Goal: Information Seeking & Learning: Learn about a topic

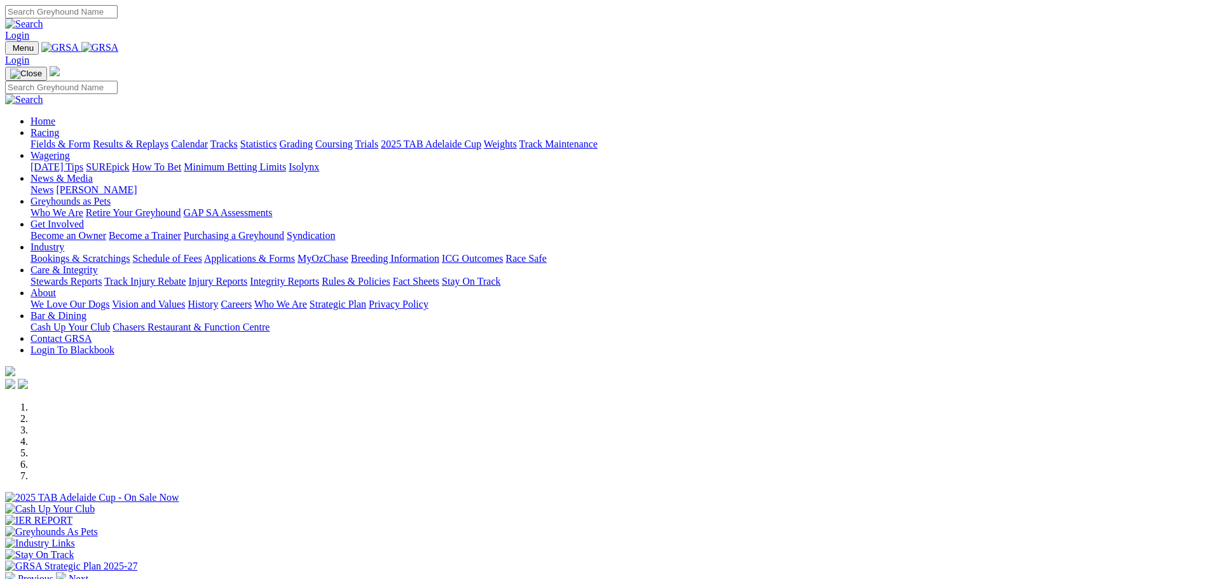
scroll to position [445, 0]
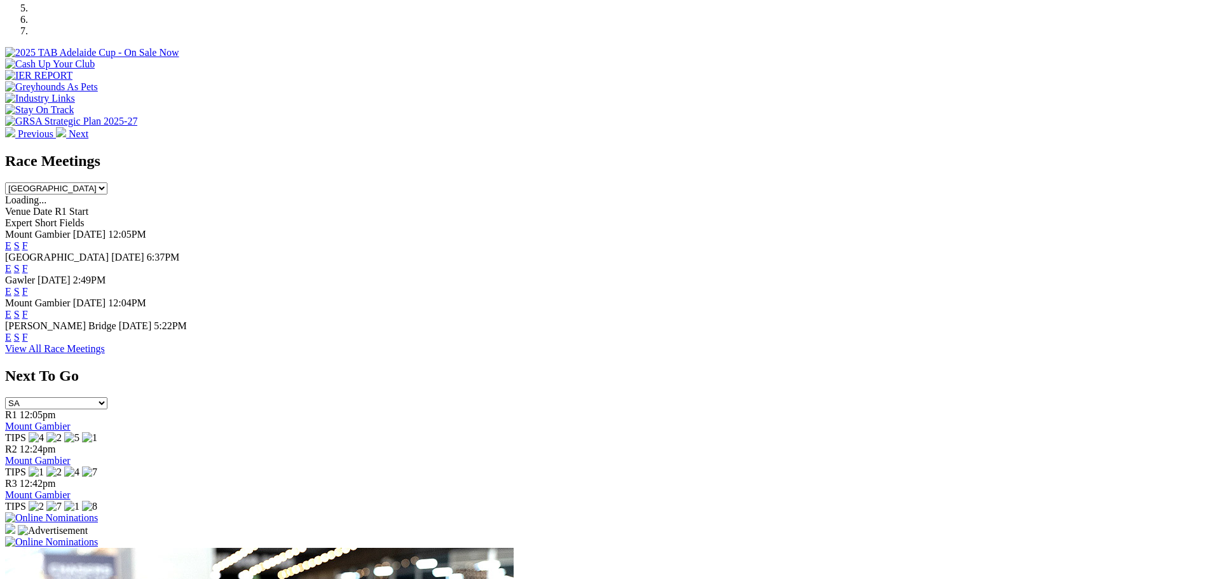
click at [28, 332] on link "F" at bounding box center [25, 337] width 6 height 11
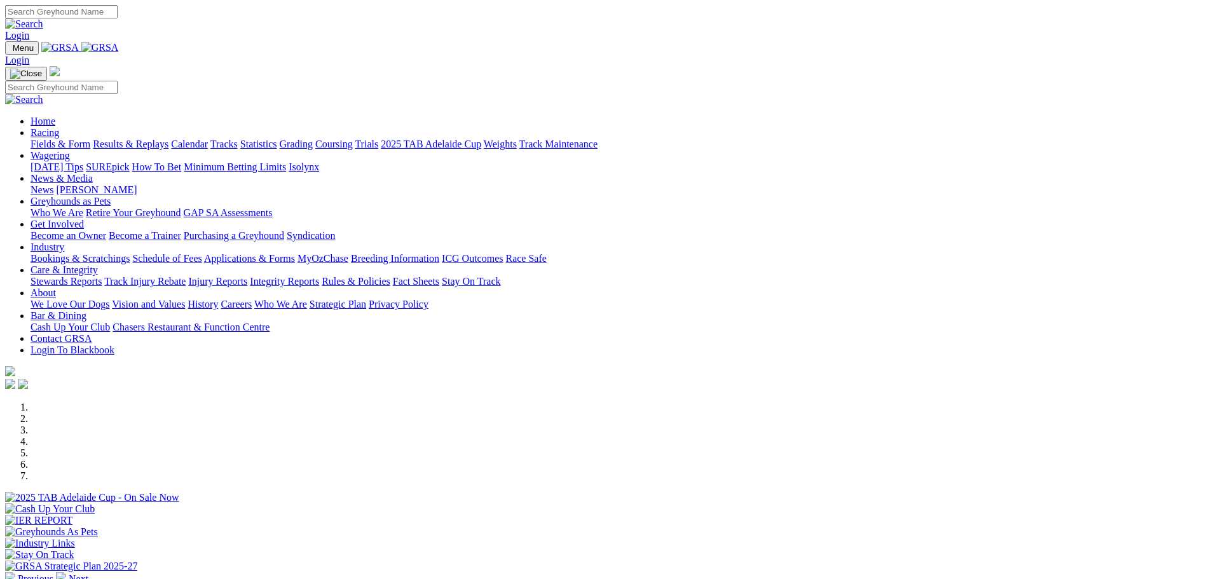
scroll to position [445, 0]
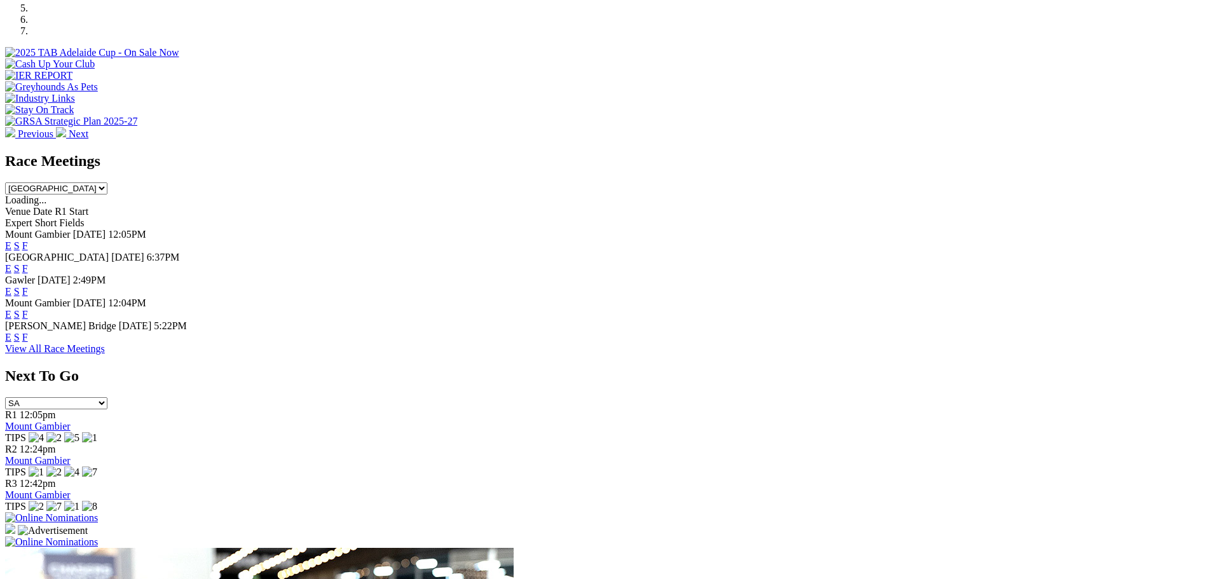
click at [28, 263] on link "F" at bounding box center [25, 268] width 6 height 11
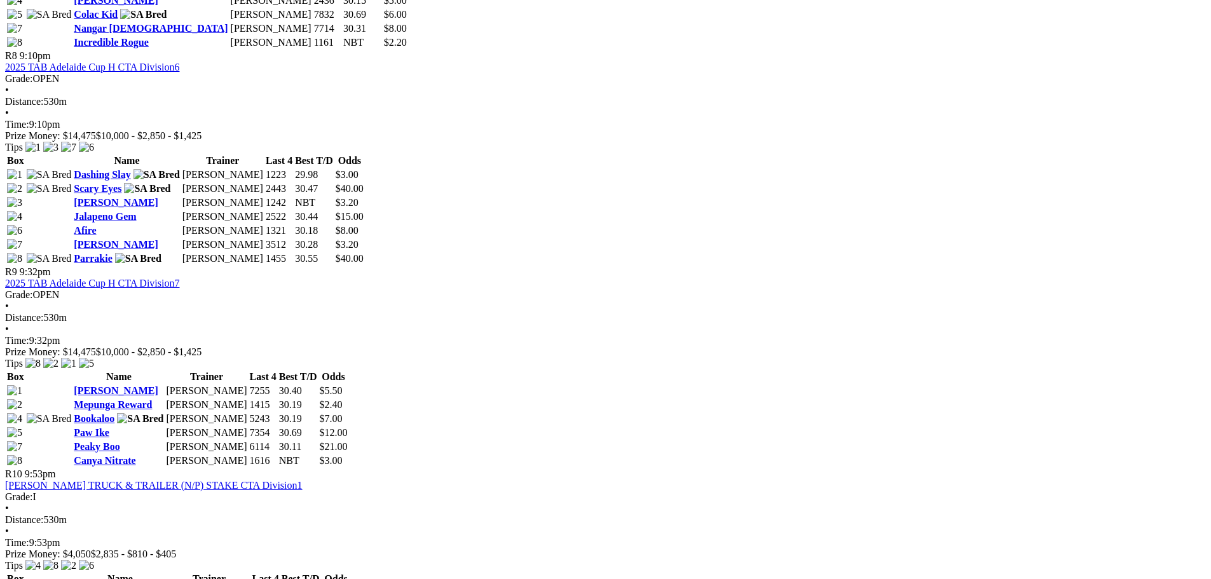
scroll to position [2067, 0]
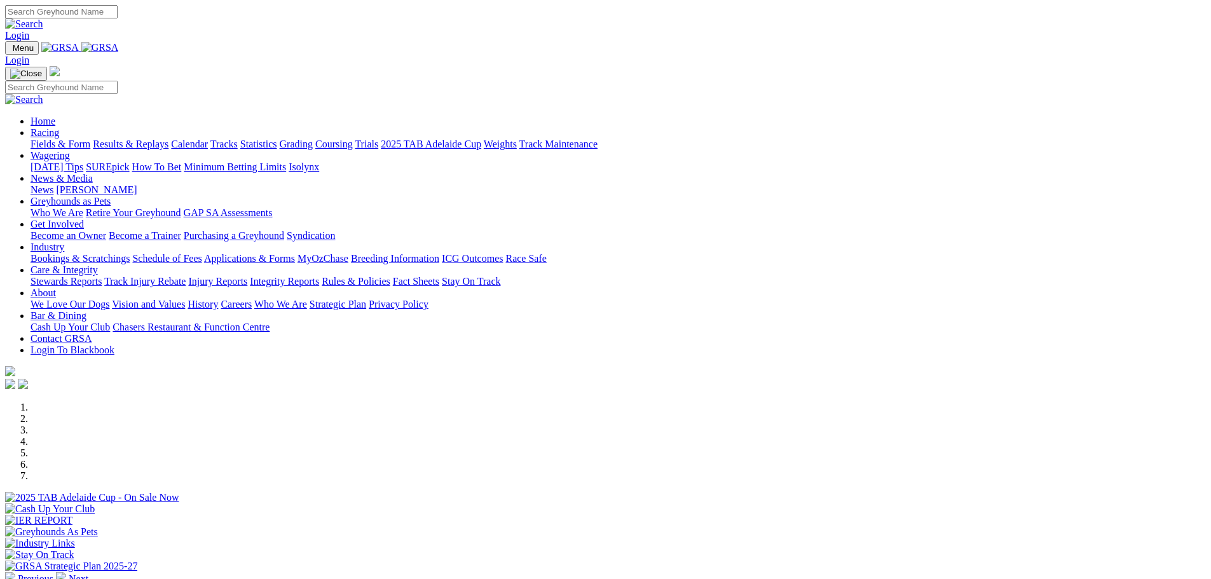
scroll to position [445, 0]
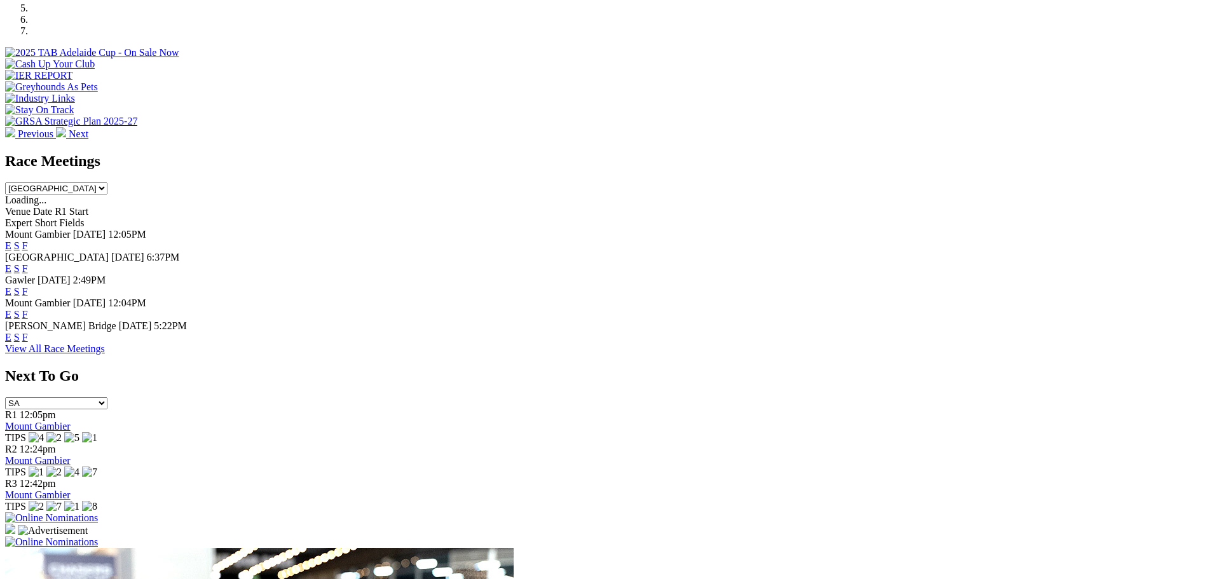
click at [28, 286] on link "F" at bounding box center [25, 291] width 6 height 11
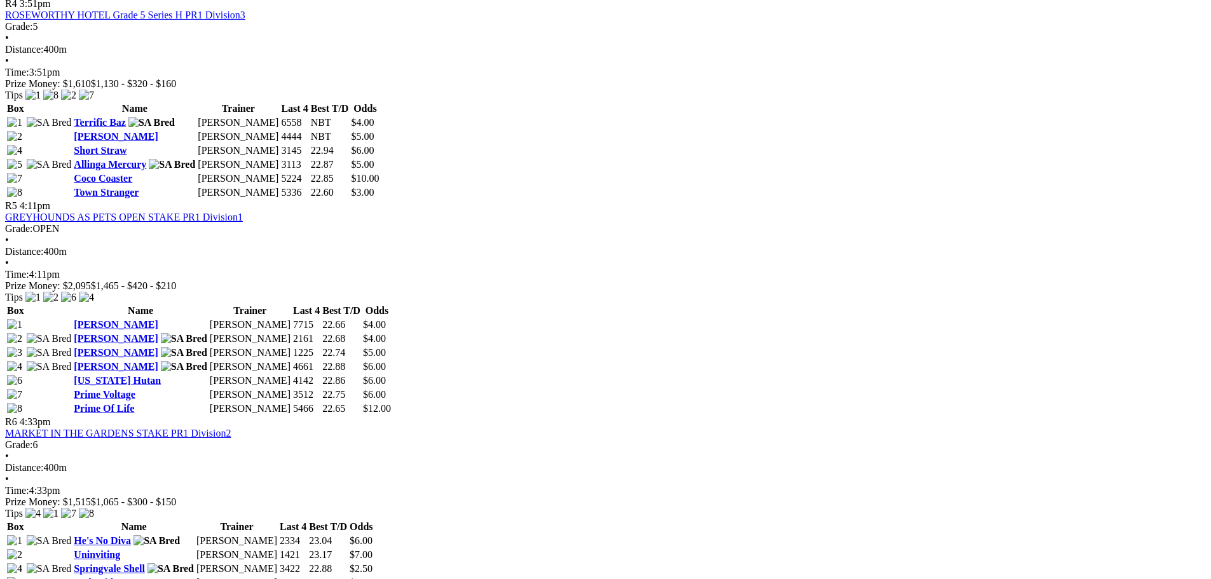
scroll to position [1335, 0]
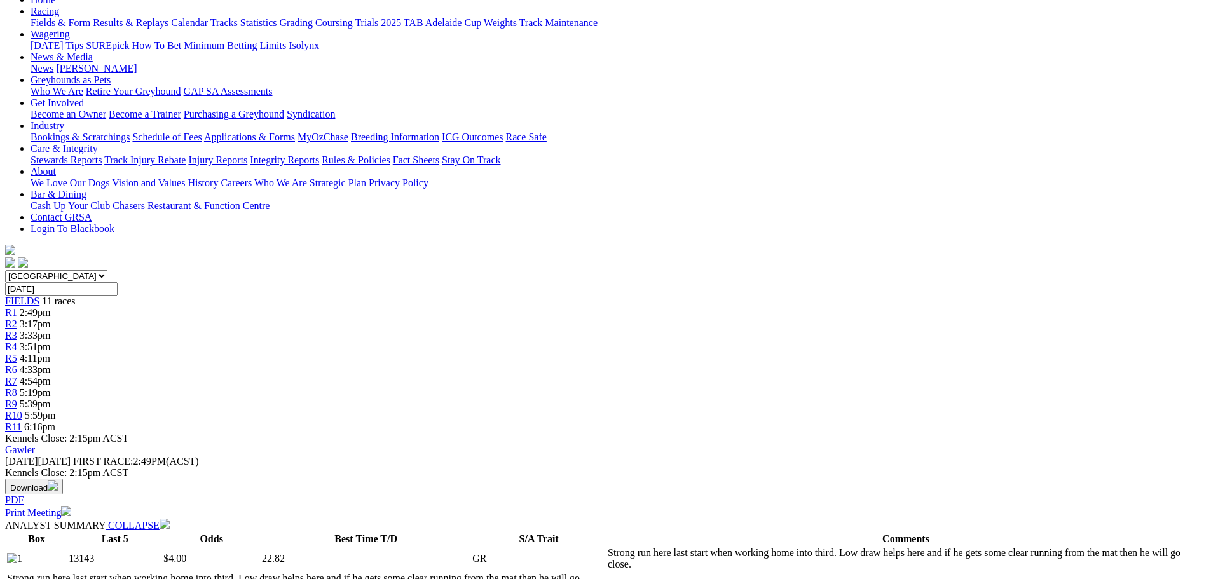
scroll to position [191, 0]
